Goal: Transaction & Acquisition: Subscribe to service/newsletter

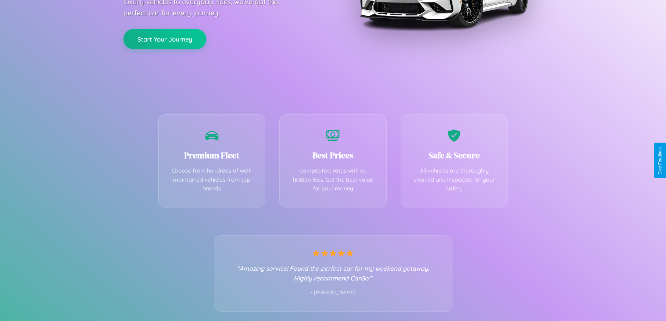
scroll to position [138, 0]
click at [333, 160] on div "Best Prices Competitive rates with no hidden fees. Get the best value for your …" at bounding box center [332, 158] width 107 height 93
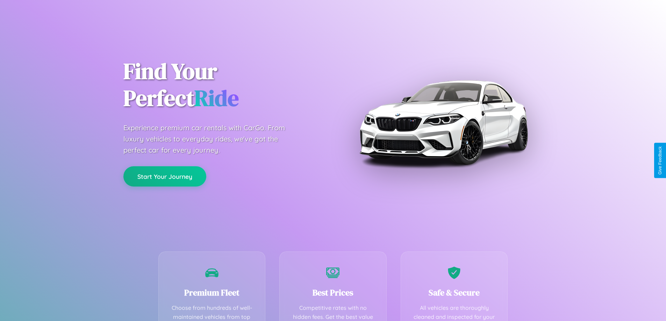
scroll to position [204, 0]
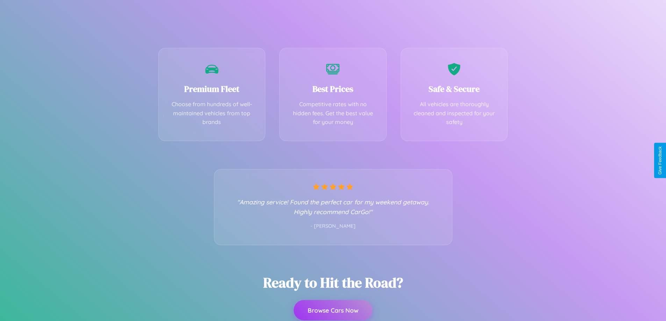
click at [333, 310] on button "Browse Cars Now" at bounding box center [333, 310] width 79 height 20
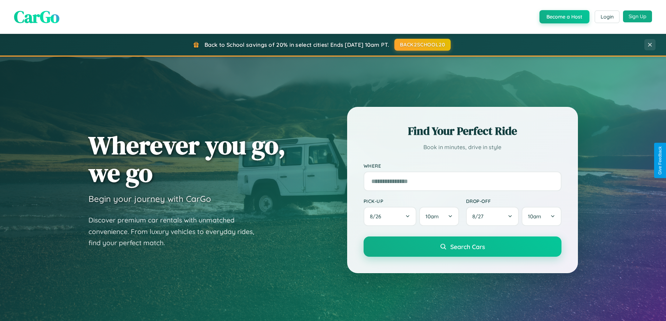
click at [637, 16] on button "Sign Up" at bounding box center [637, 16] width 29 height 12
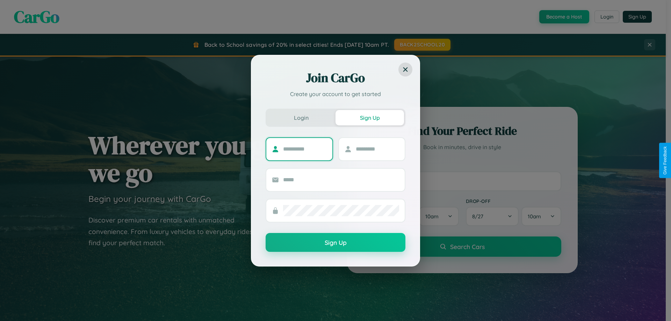
click at [305, 149] on input "text" at bounding box center [305, 149] width 44 height 11
type input "*********"
click at [377, 149] on input "text" at bounding box center [378, 149] width 44 height 11
type input "*****"
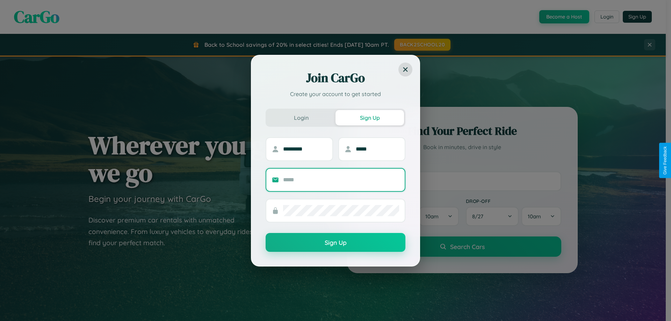
click at [341, 180] on input "text" at bounding box center [341, 179] width 116 height 11
type input "**********"
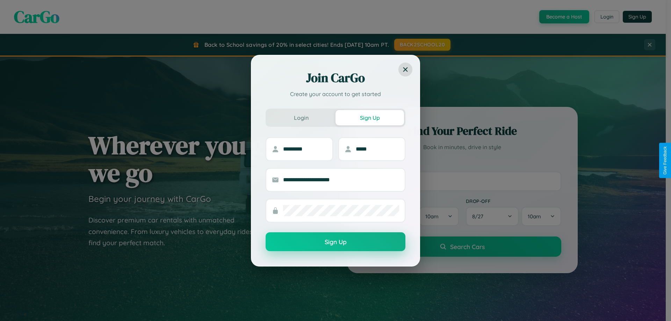
click at [336, 242] on button "Sign Up" at bounding box center [336, 241] width 140 height 19
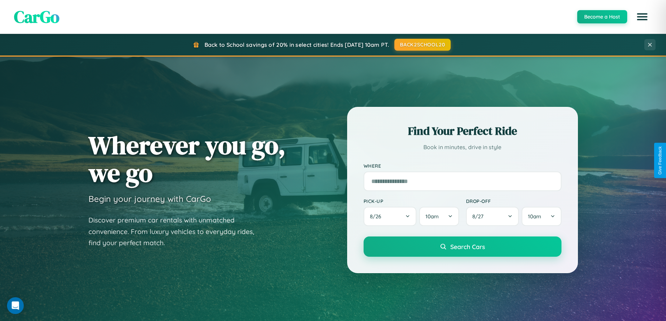
scroll to position [616, 0]
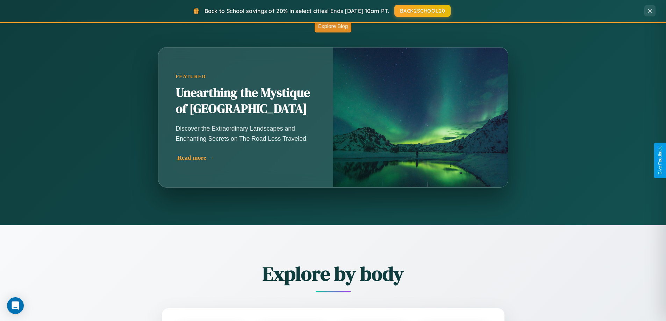
click at [245, 160] on div "Read more →" at bounding box center [248, 157] width 140 height 7
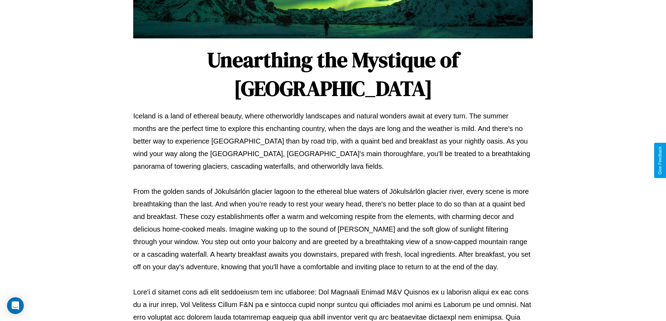
scroll to position [226, 0]
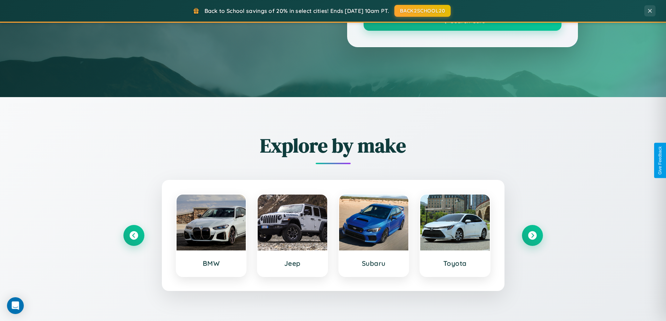
scroll to position [616, 0]
